Goal: Information Seeking & Learning: Learn about a topic

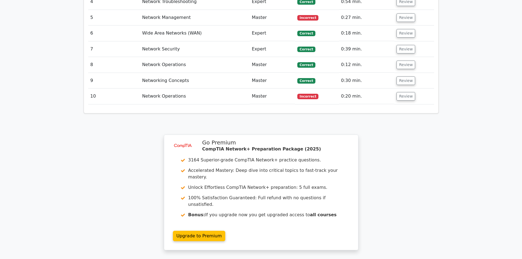
scroll to position [833, 0]
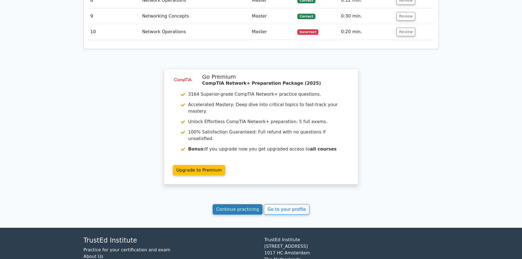
click at [231, 204] on link "Continue practicing" at bounding box center [238, 209] width 50 height 10
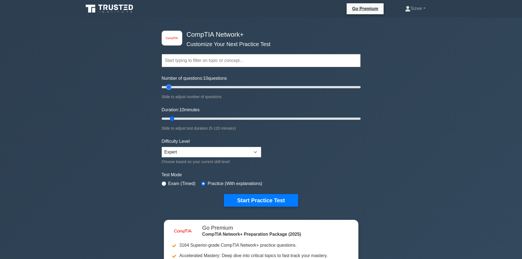
click at [171, 87] on input "Number of questions: 10 questions" at bounding box center [261, 87] width 199 height 7
click at [259, 198] on button "Start Practice Test" at bounding box center [261, 200] width 74 height 13
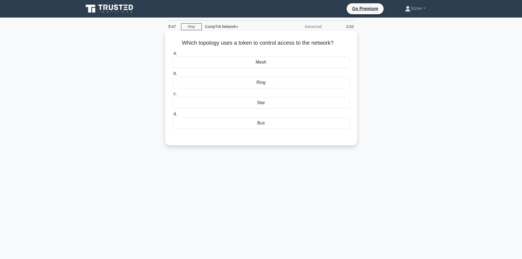
click at [264, 67] on div "Mesh" at bounding box center [261, 62] width 178 height 12
click at [172, 55] on input "a. Mesh" at bounding box center [172, 54] width 0 height 4
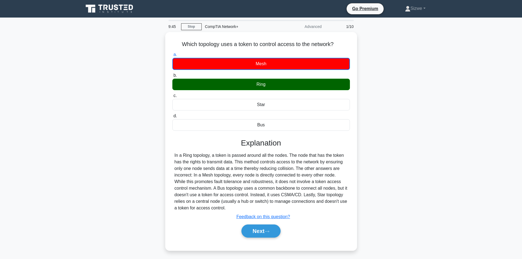
scroll to position [37, 0]
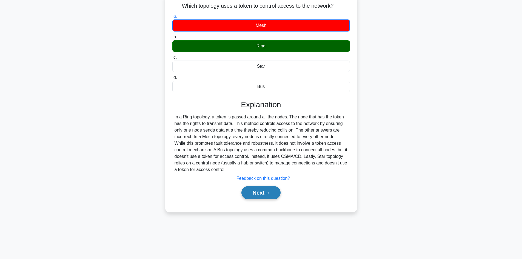
click at [257, 190] on button "Next" at bounding box center [260, 192] width 39 height 13
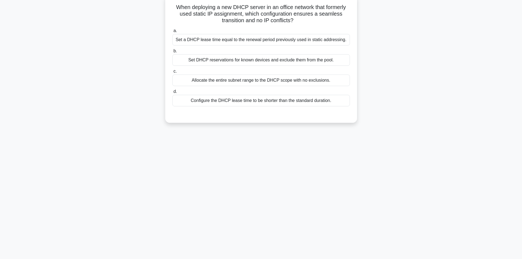
scroll to position [0, 0]
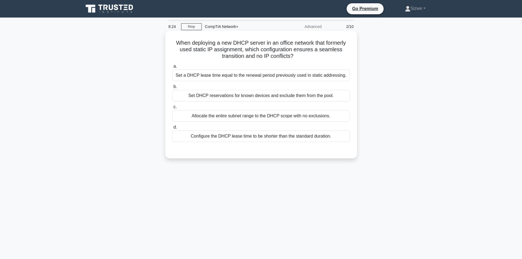
click at [290, 111] on div "Allocate the entire subnet range to the DHCP scope with no exclusions." at bounding box center [261, 116] width 178 height 12
click at [172, 109] on input "c. Allocate the entire subnet range to the DHCP scope with no exclusions." at bounding box center [172, 107] width 0 height 4
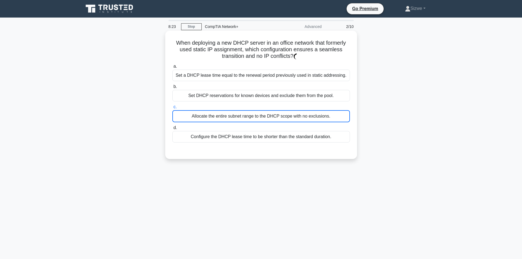
click at [287, 101] on div "Set DHCP reservations for known devices and exclude them from the pool." at bounding box center [261, 96] width 178 height 12
click at [172, 88] on input "b. Set DHCP reservations for known devices and exclude them from the pool." at bounding box center [172, 87] width 0 height 4
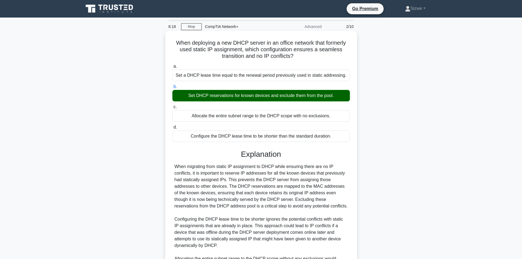
scroll to position [105, 0]
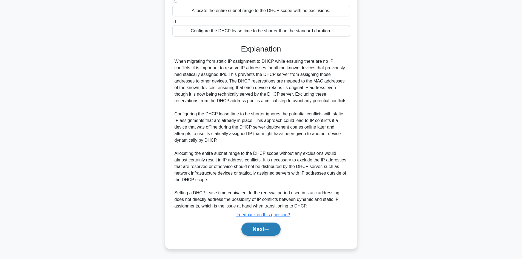
click at [256, 227] on button "Next" at bounding box center [260, 228] width 39 height 13
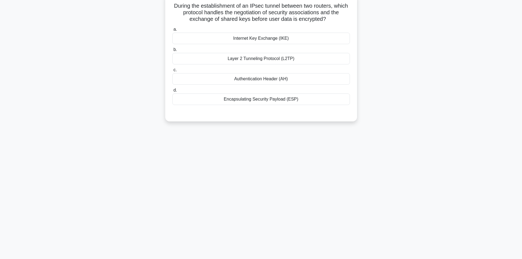
scroll to position [0, 0]
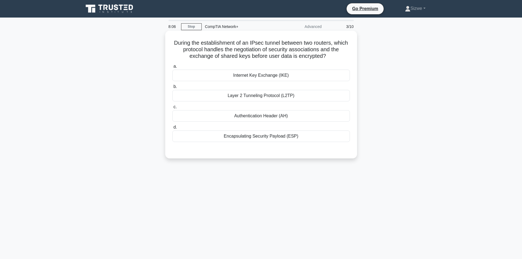
click at [254, 93] on div "Layer 2 Tunneling Protocol (L2TP)" at bounding box center [261, 96] width 178 height 12
click at [172, 88] on input "b. Layer 2 Tunneling Protocol (L2TP)" at bounding box center [172, 87] width 0 height 4
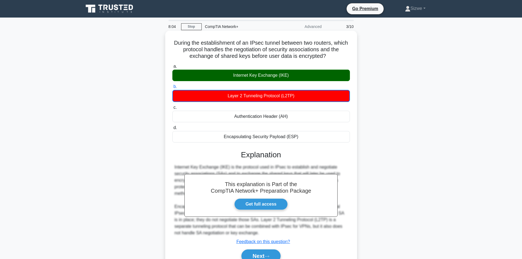
scroll to position [37, 0]
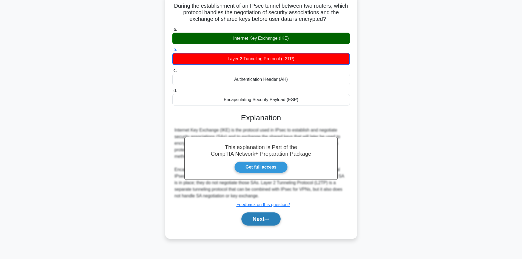
click at [262, 221] on button "Next" at bounding box center [260, 218] width 39 height 13
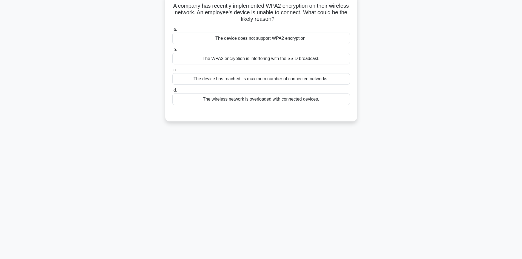
scroll to position [0, 0]
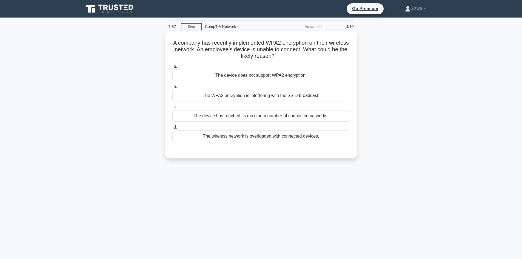
click at [234, 97] on div "The WPA2 encryption is interfering with the SSID broadcast." at bounding box center [261, 96] width 178 height 12
click at [172, 88] on input "b. The WPA2 encryption is interfering with the SSID broadcast." at bounding box center [172, 87] width 0 height 4
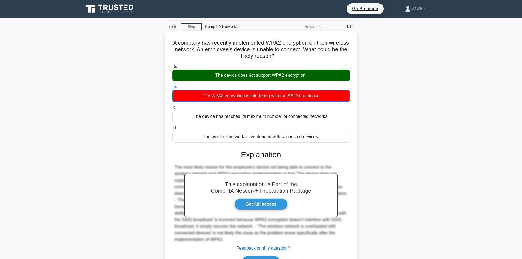
scroll to position [37, 0]
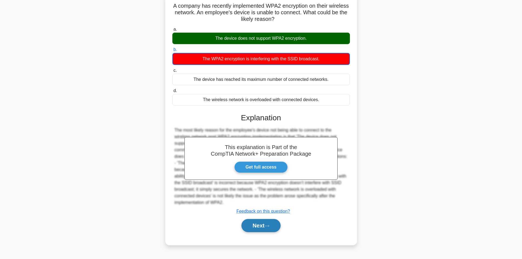
click at [261, 219] on button "Next" at bounding box center [260, 225] width 39 height 13
